Goal: Task Accomplishment & Management: Complete application form

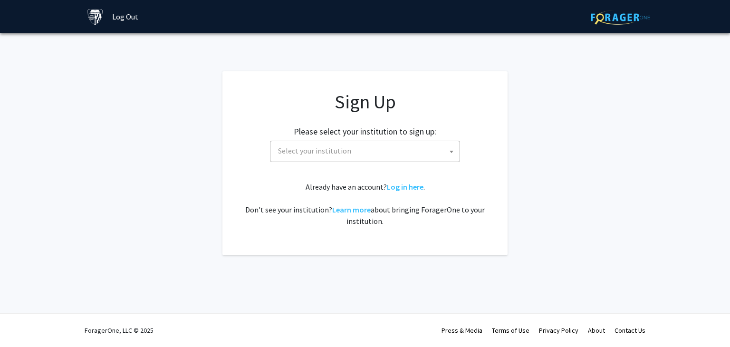
click at [416, 151] on span "Select your institution" at bounding box center [366, 150] width 185 height 19
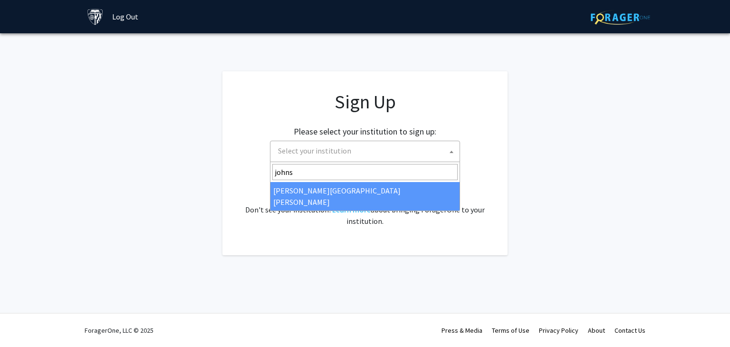
type input "johns"
select select "1"
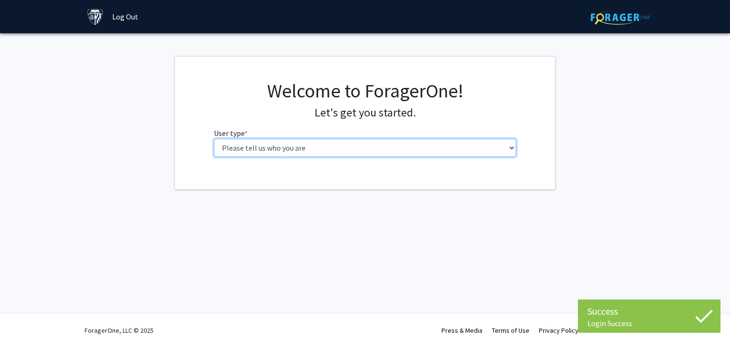
click at [379, 151] on select "Please tell us who you are Undergraduate Student Master's Student Doctoral Cand…" at bounding box center [365, 148] width 303 height 18
select select "2: masters"
click at [214, 139] on select "Please tell us who you are Undergraduate Student Master's Student Doctoral Cand…" at bounding box center [365, 148] width 303 height 18
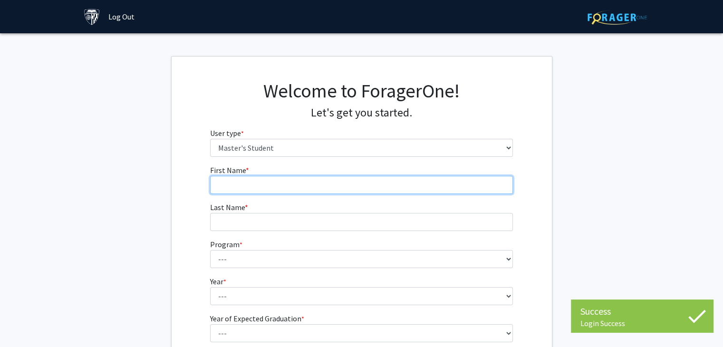
click at [308, 181] on input "First Name * required" at bounding box center [361, 185] width 303 height 18
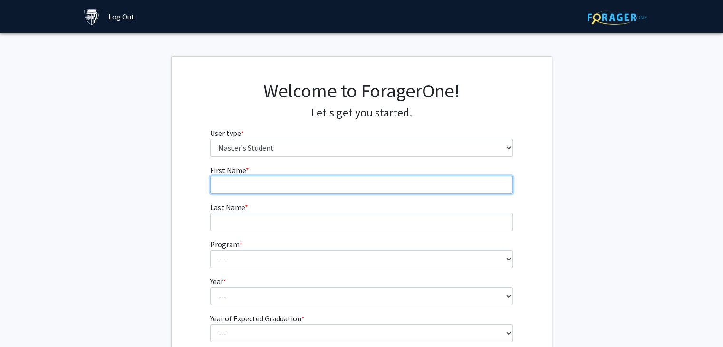
type input "Anoushka"
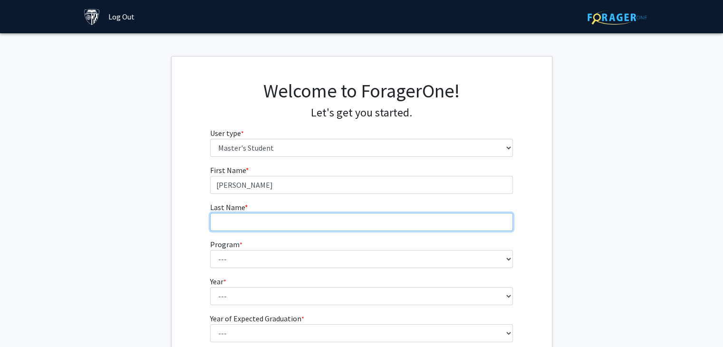
type input "Prabhu"
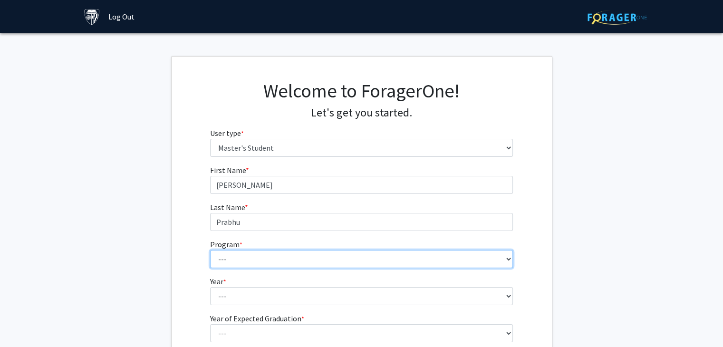
click at [265, 254] on select "--- Anatomy Education Applied and Computational Mathematics Applied Biomedical …" at bounding box center [361, 259] width 303 height 18
select select "21: 13"
click at [210, 250] on select "--- Anatomy Education Applied and Computational Mathematics Applied Biomedical …" at bounding box center [361, 259] width 303 height 18
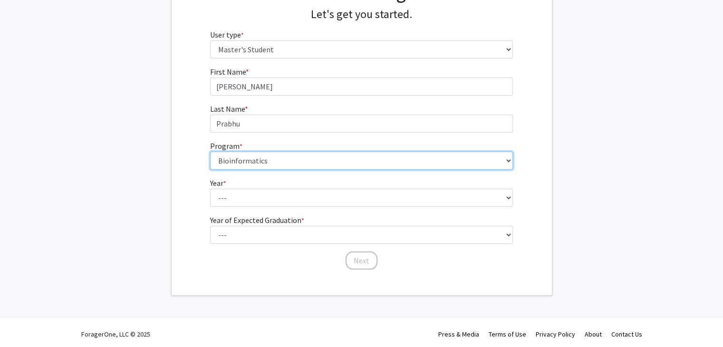
scroll to position [102, 0]
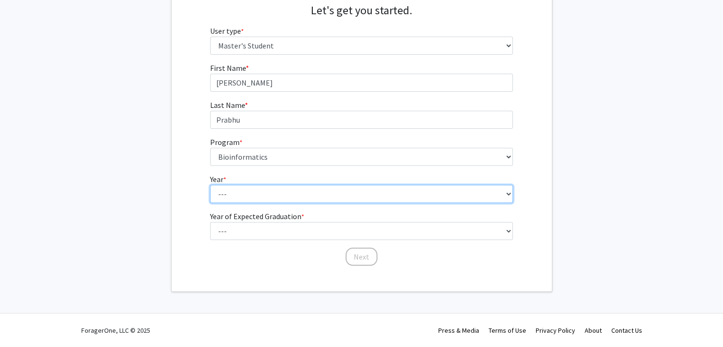
click at [260, 193] on select "--- First Year Second Year" at bounding box center [361, 194] width 303 height 18
select select "1: first_year"
click at [210, 185] on select "--- First Year Second Year" at bounding box center [361, 194] width 303 height 18
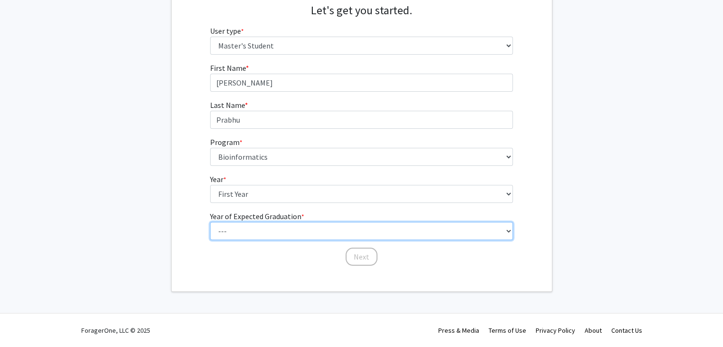
click at [240, 230] on select "--- 2025 2026 2027 2028 2029 2030 2031 2032 2033 2034" at bounding box center [361, 231] width 303 height 18
select select "3: 2027"
click at [210, 222] on select "--- 2025 2026 2027 2028 2029 2030 2031 2032 2033 2034" at bounding box center [361, 231] width 303 height 18
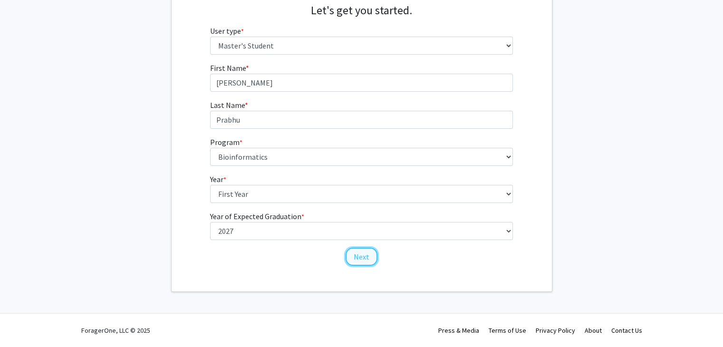
click at [364, 262] on button "Next" at bounding box center [362, 257] width 32 height 18
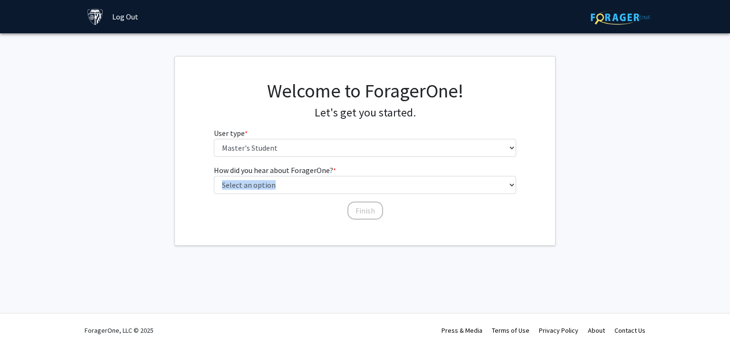
drag, startPoint x: 327, startPoint y: 197, endPoint x: 321, endPoint y: 188, distance: 10.3
click at [321, 188] on div "How did you hear about ForagerOne? * required Select an option Peer/student rec…" at bounding box center [365, 187] width 303 height 47
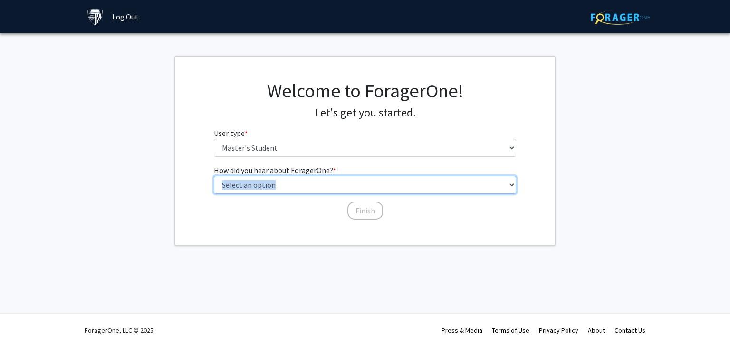
click at [321, 188] on select "Select an option Peer/student recommendation Faculty/staff recommendation Unive…" at bounding box center [365, 185] width 303 height 18
select select "3: university_website"
click at [214, 176] on select "Select an option Peer/student recommendation Faculty/staff recommendation Unive…" at bounding box center [365, 185] width 303 height 18
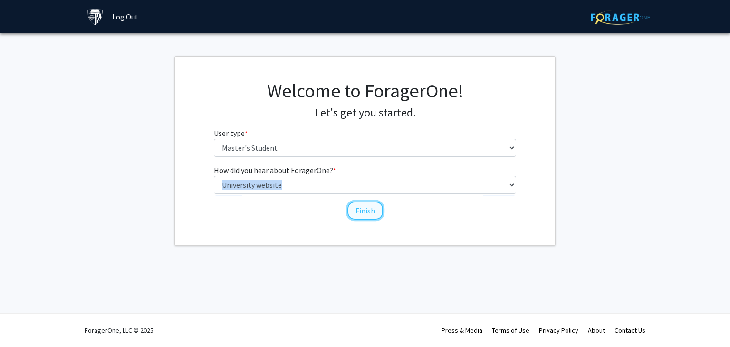
click at [370, 202] on button "Finish" at bounding box center [365, 211] width 36 height 18
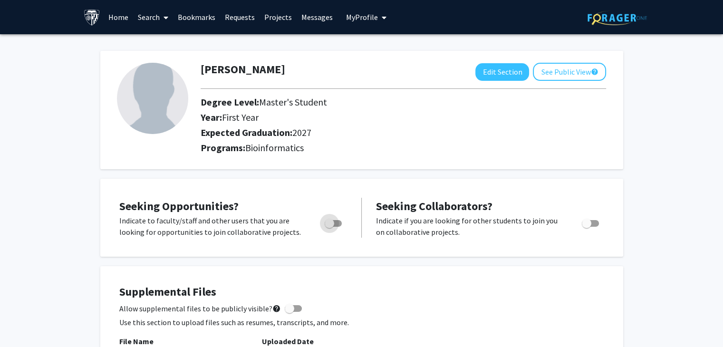
click at [327, 228] on label "Toggle" at bounding box center [331, 223] width 21 height 11
click at [329, 227] on input "Are you actively seeking opportunities?" at bounding box center [329, 227] width 0 height 0
checkbox input "true"
click at [587, 228] on label "Toggle" at bounding box center [588, 223] width 21 height 11
click at [587, 227] on input "Would you like to receive other student requests to work with you?" at bounding box center [586, 227] width 0 height 0
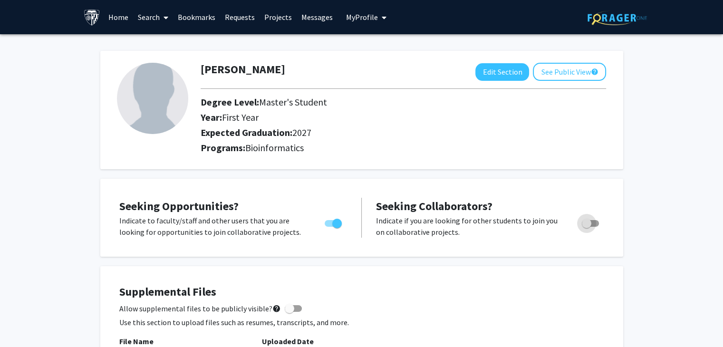
checkbox input "true"
click at [565, 70] on button "See Public View help" at bounding box center [569, 72] width 73 height 18
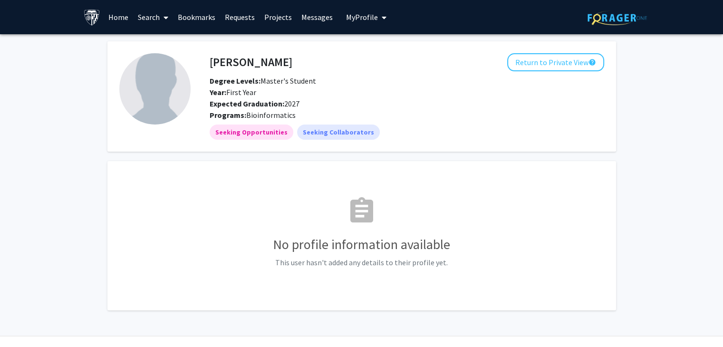
click at [154, 16] on link "Search" at bounding box center [153, 16] width 40 height 33
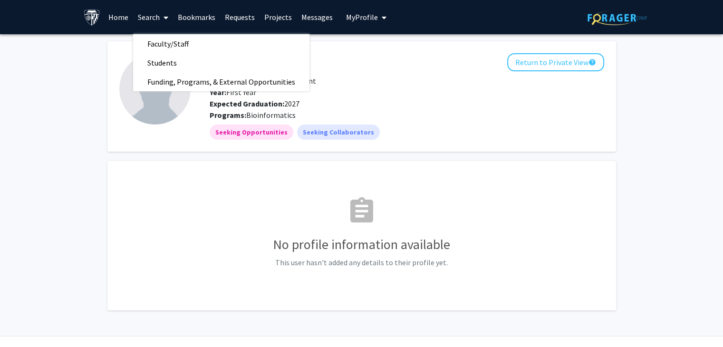
click at [121, 21] on link "Home" at bounding box center [118, 16] width 29 height 33
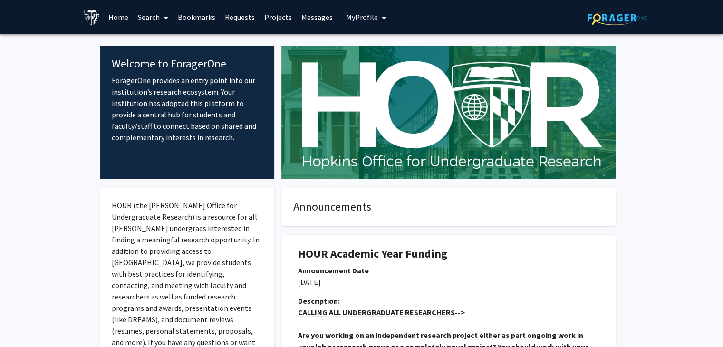
click at [363, 12] on span "My Profile" at bounding box center [362, 17] width 32 height 10
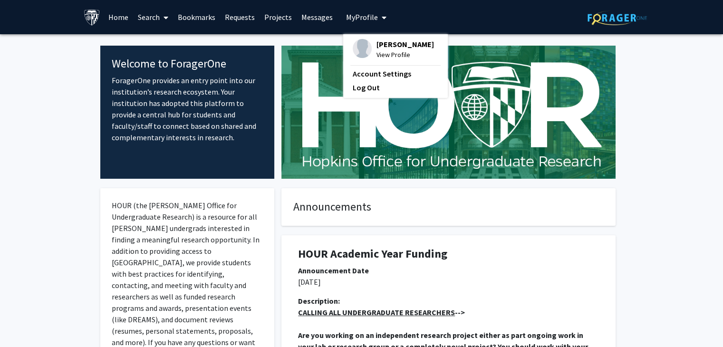
click at [280, 16] on link "Projects" at bounding box center [278, 16] width 37 height 33
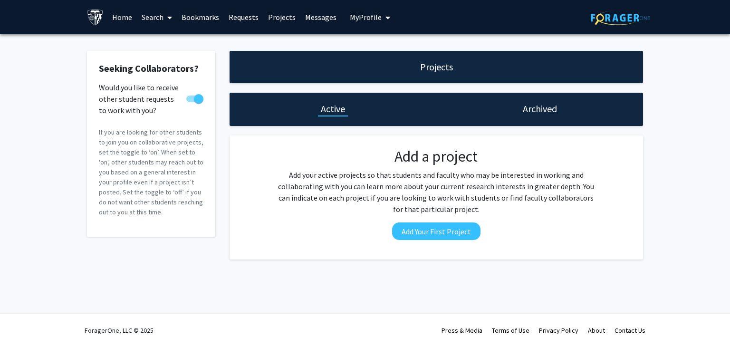
click at [258, 17] on link "Requests" at bounding box center [243, 16] width 39 height 33
